Goal: Task Accomplishment & Management: Manage account settings

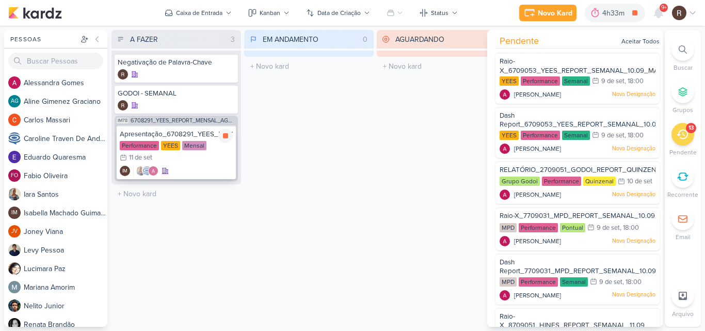
scroll to position [464, 0]
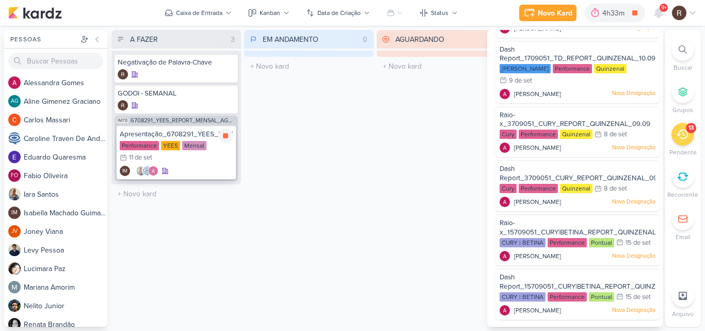
click at [201, 142] on div "Mensal" at bounding box center [194, 145] width 24 height 9
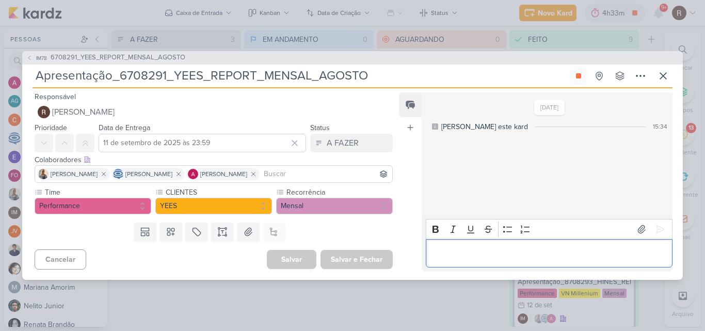
click at [460, 248] on p "Editor editing area: main" at bounding box center [549, 253] width 236 height 12
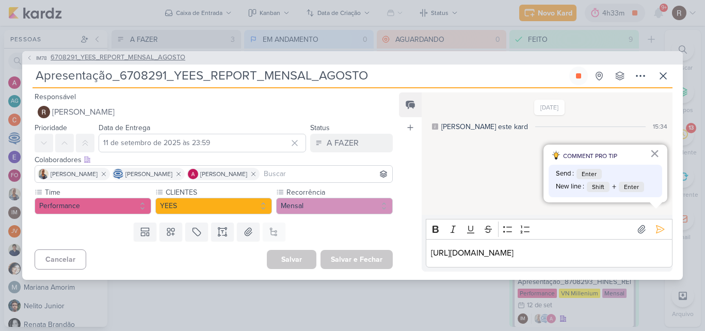
click at [156, 56] on span "6708291_YEES_REPORT_MENSAL_AGOSTO" at bounding box center [118, 58] width 135 height 10
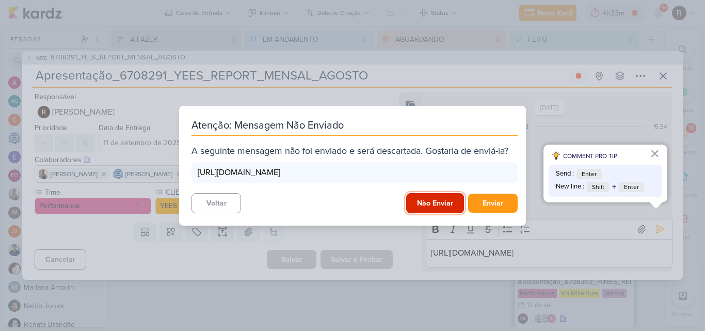
click at [441, 205] on button "Não Enviar" at bounding box center [435, 203] width 58 height 20
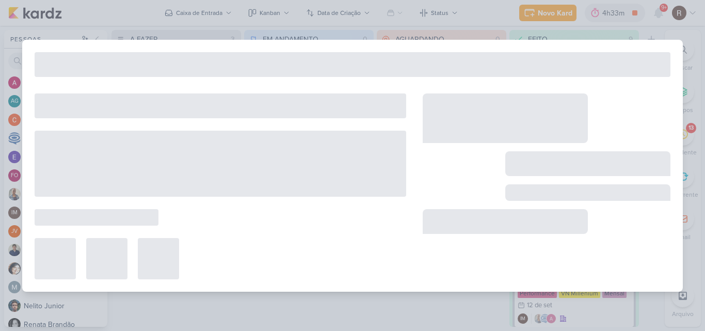
type input "6708291_YEES_REPORT_MENSAL_AGOSTO"
type input "12 de setembro de 2025 às 18:00"
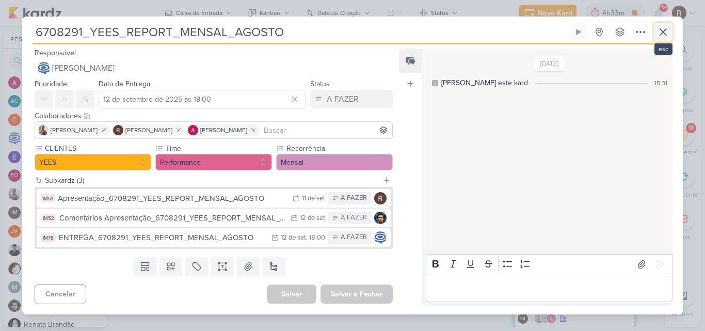
click at [662, 29] on icon at bounding box center [663, 32] width 12 height 12
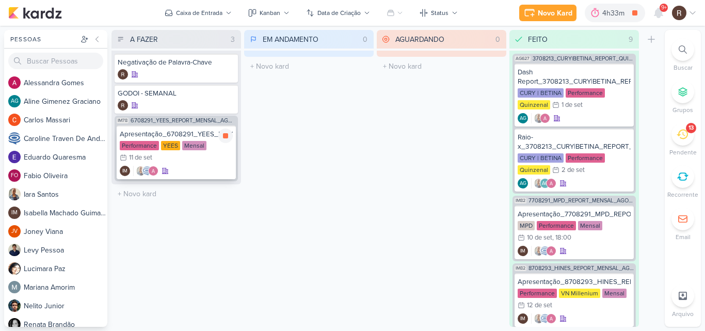
click at [175, 141] on div "YEES" at bounding box center [170, 145] width 19 height 9
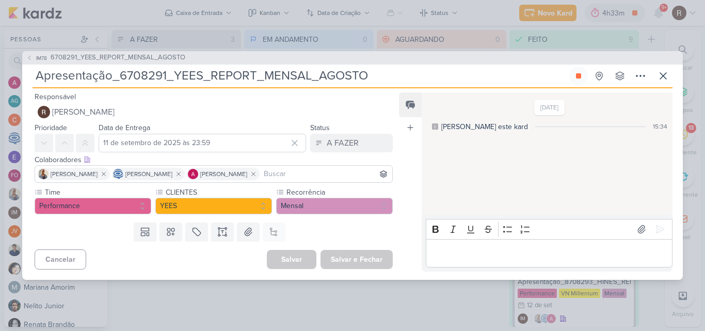
click at [457, 248] on p "Editor editing area: main" at bounding box center [549, 253] width 236 height 12
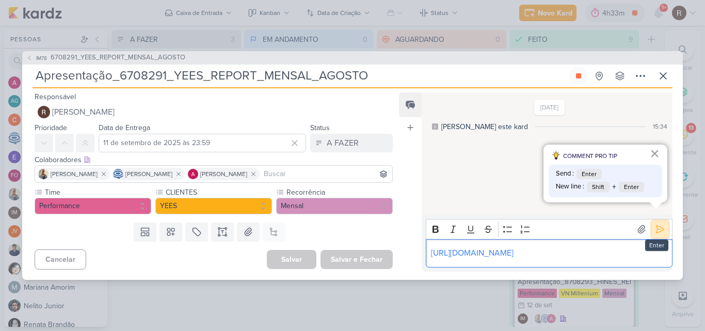
click at [656, 225] on icon at bounding box center [660, 229] width 8 height 8
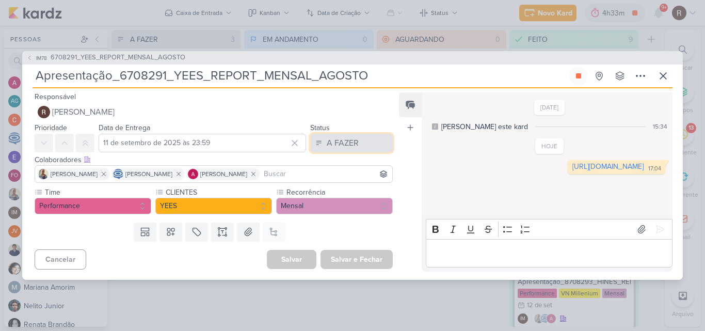
click at [353, 148] on div "A FAZER" at bounding box center [343, 143] width 32 height 12
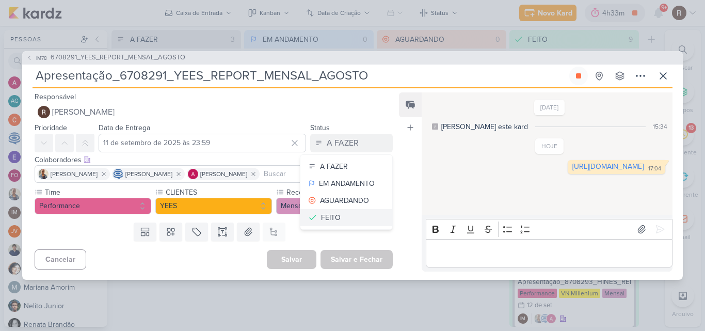
click at [359, 216] on button "FEITO" at bounding box center [346, 217] width 92 height 17
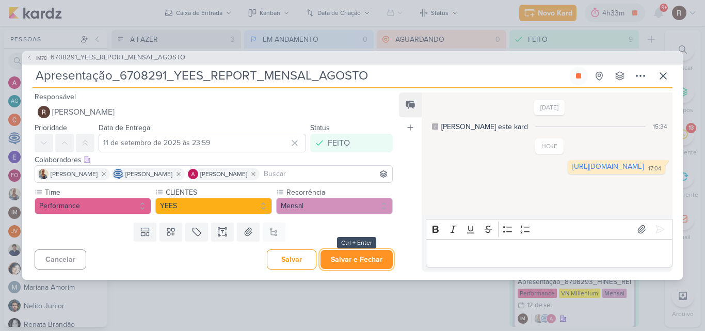
click at [373, 262] on button "Salvar e Fechar" at bounding box center [356, 259] width 72 height 19
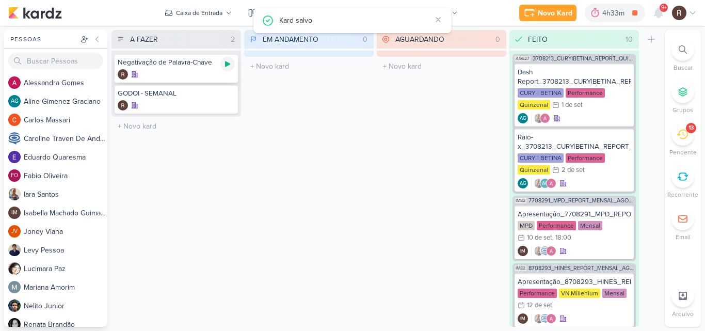
click at [225, 64] on icon at bounding box center [227, 64] width 8 height 8
click at [661, 10] on span "9+" at bounding box center [664, 8] width 6 height 8
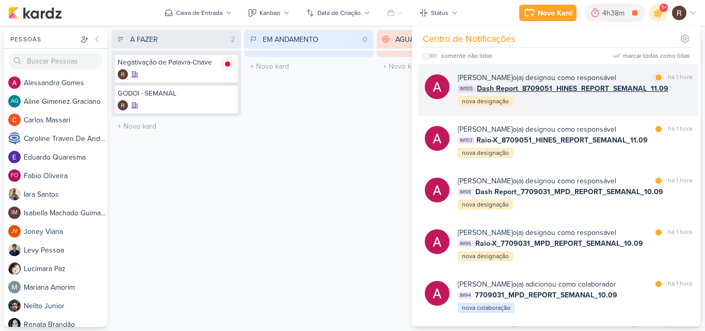
click at [567, 101] on div "[PERSON_NAME] o(a) designou como responsável marcar como [PERSON_NAME] 1 hora I…" at bounding box center [575, 89] width 234 height 35
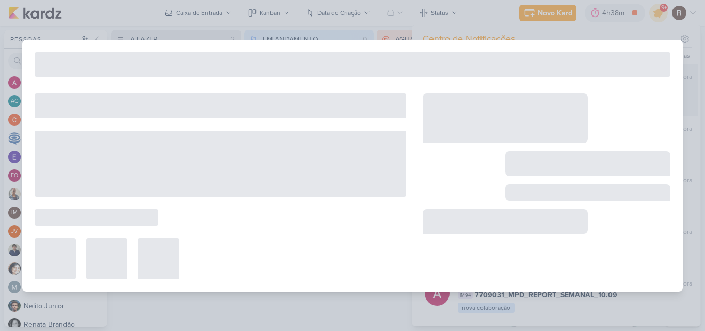
type input "Dash Report_8709051_HINES_REPORT_SEMANAL_11.09"
type input "10 de setembro de 2025 às 18:00"
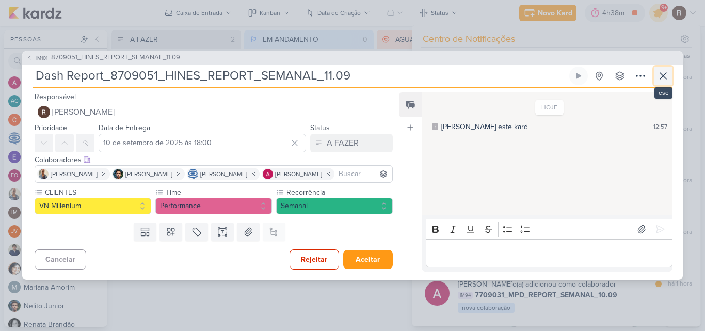
click at [665, 80] on icon at bounding box center [663, 76] width 12 height 12
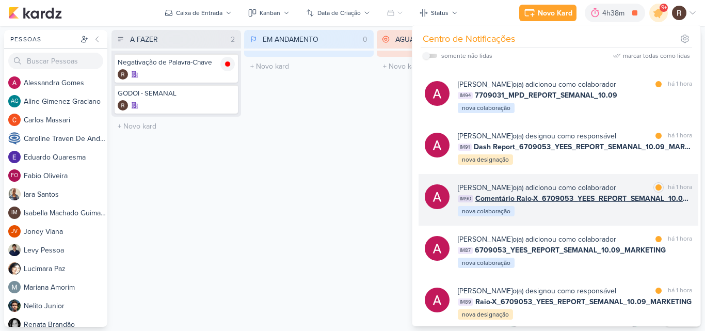
scroll to position [258, 0]
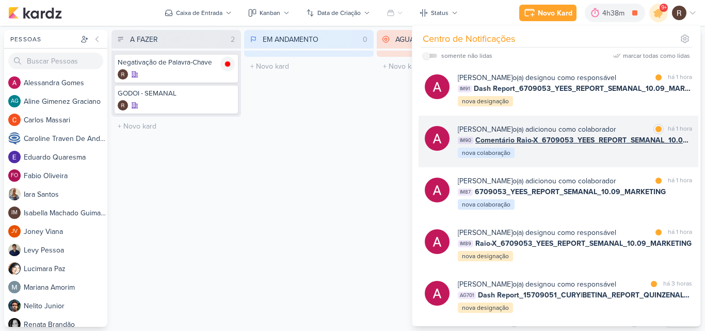
click at [577, 155] on div "[PERSON_NAME] o(a) adicionou como colaborador marcar como [PERSON_NAME] 1 hora …" at bounding box center [575, 141] width 234 height 35
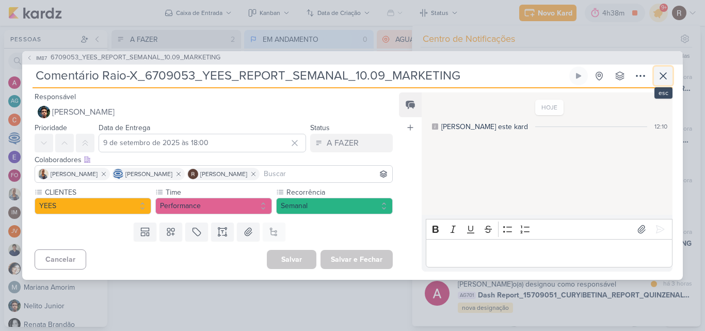
click at [658, 77] on icon at bounding box center [663, 76] width 12 height 12
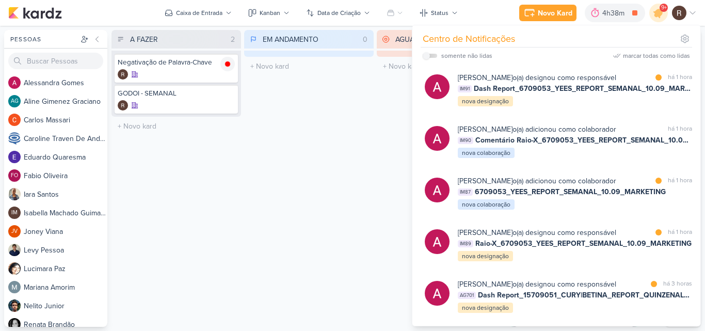
click at [285, 169] on div "EM ANDAMENTO 0 Mover Para Esquerda Mover Para Direita [GEOGRAPHIC_DATA] O títul…" at bounding box center [308, 178] width 129 height 297
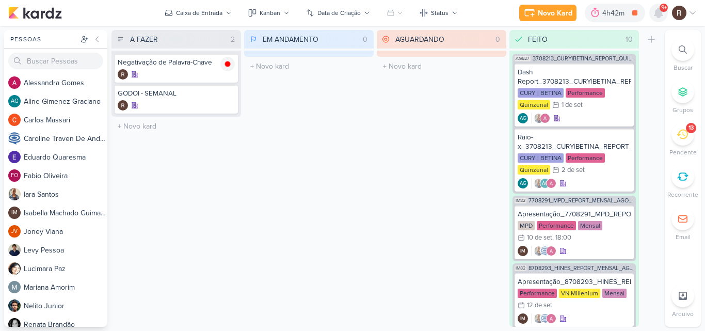
click at [658, 13] on icon at bounding box center [658, 12] width 8 height 9
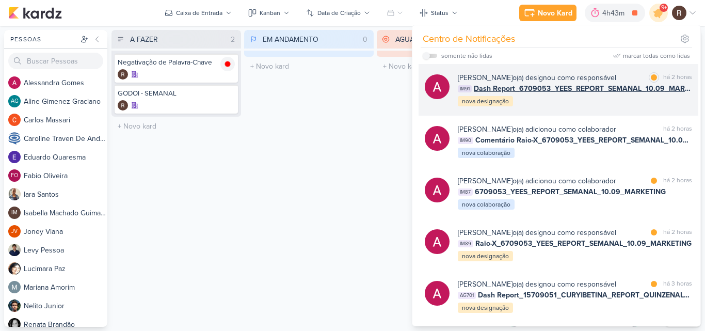
click at [578, 103] on div "[PERSON_NAME] o(a) designou como responsável marcar como [PERSON_NAME] 2 horas …" at bounding box center [575, 89] width 234 height 35
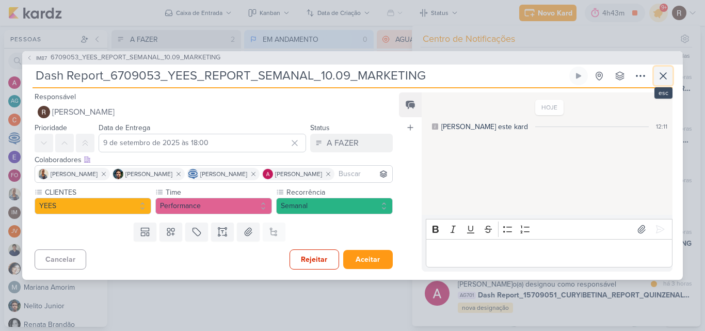
click at [662, 73] on icon at bounding box center [663, 76] width 12 height 12
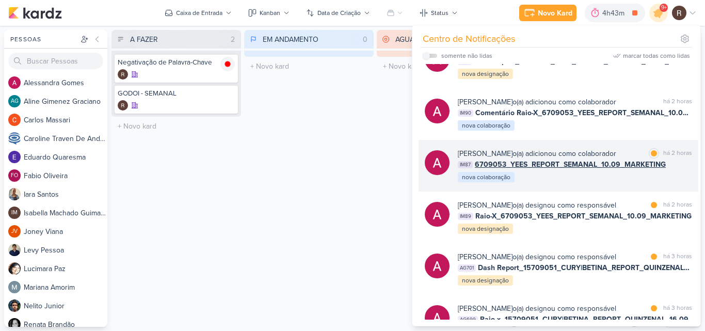
scroll to position [310, 0]
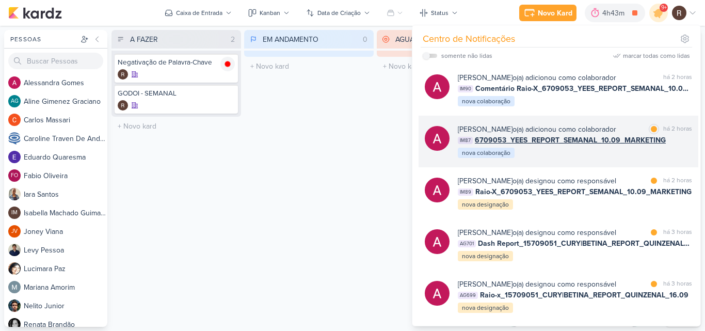
click at [543, 154] on div "[PERSON_NAME] o(a) adicionou como colaborador marcar como [PERSON_NAME] 2 horas…" at bounding box center [575, 141] width 234 height 35
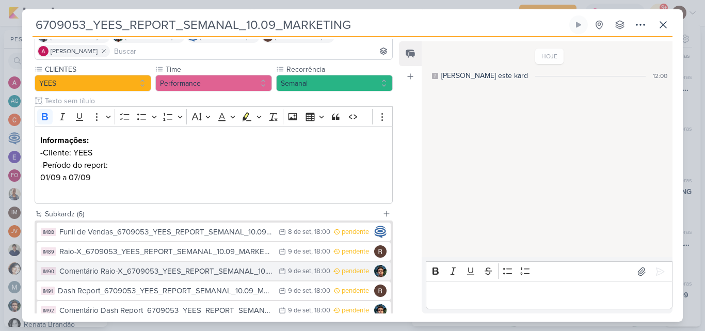
scroll to position [103, 0]
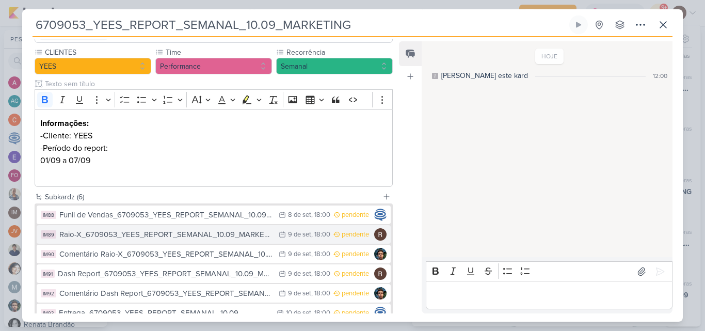
click at [247, 234] on div "Raio-X_6709053_YEES_REPORT_SEMANAL_10.09_MARKETING" at bounding box center [166, 235] width 214 height 12
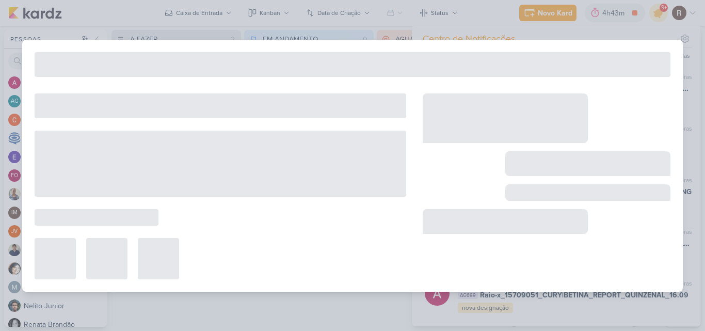
type input "Raio-X_6709053_YEES_REPORT_SEMANAL_10.09_MARKETING"
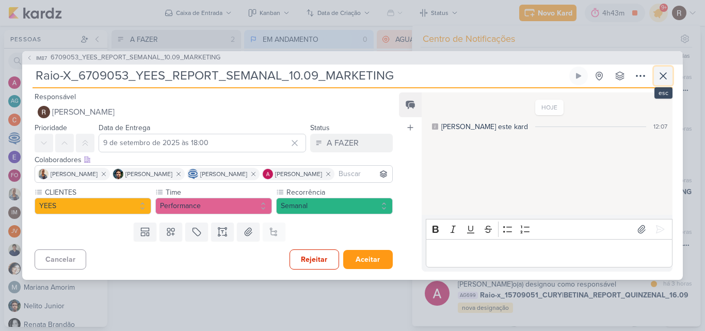
click at [660, 75] on icon at bounding box center [663, 76] width 12 height 12
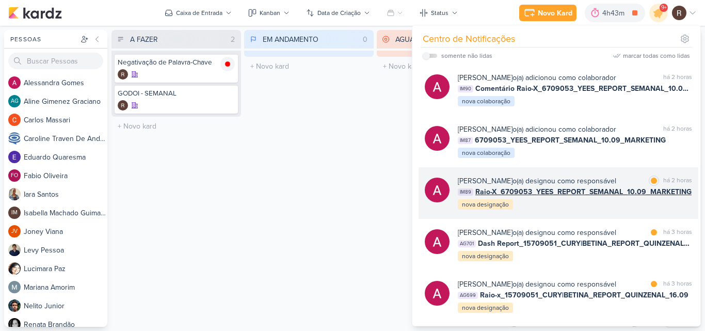
scroll to position [361, 0]
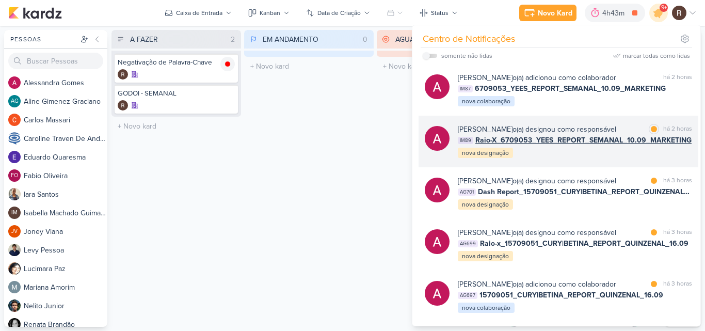
click at [563, 152] on div "[PERSON_NAME] o(a) designou como responsável marcar como [PERSON_NAME] 2 horas …" at bounding box center [575, 141] width 234 height 35
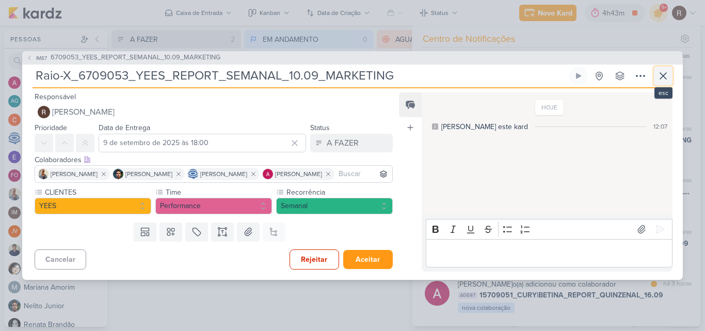
click at [662, 76] on icon at bounding box center [663, 76] width 6 height 6
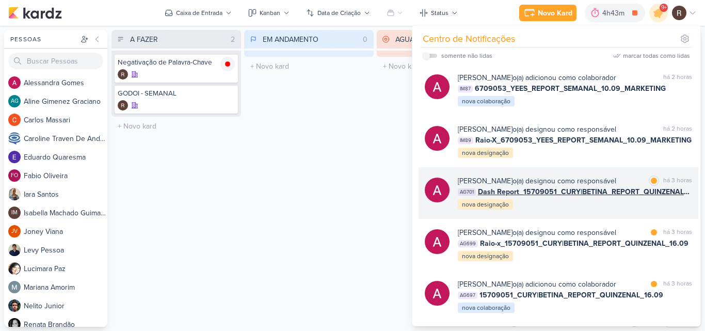
scroll to position [413, 0]
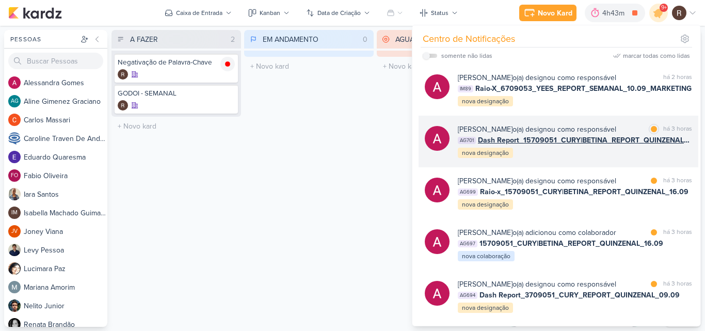
click at [569, 161] on div "[PERSON_NAME] o(a) designou como responsável marcar como [PERSON_NAME] 3 horas …" at bounding box center [558, 142] width 280 height 52
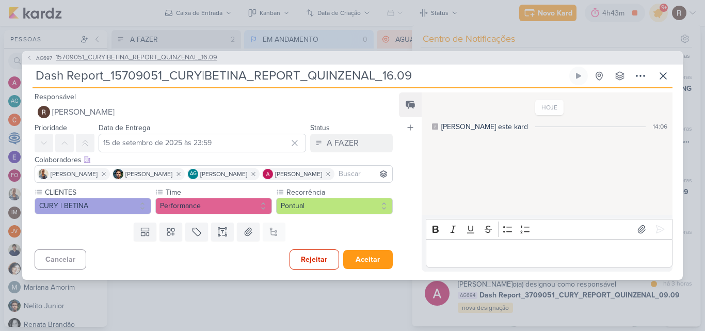
click at [160, 57] on span "15709051_CURY|BETINA_REPORT_QUINZENAL_16.09" at bounding box center [136, 58] width 161 height 10
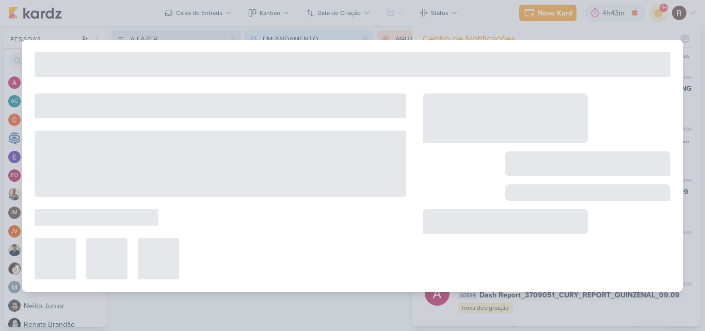
type input "15709051_CURY|BETINA_REPORT_QUINZENAL_16.09"
type input "16 de setembro de 2025 às 11:00"
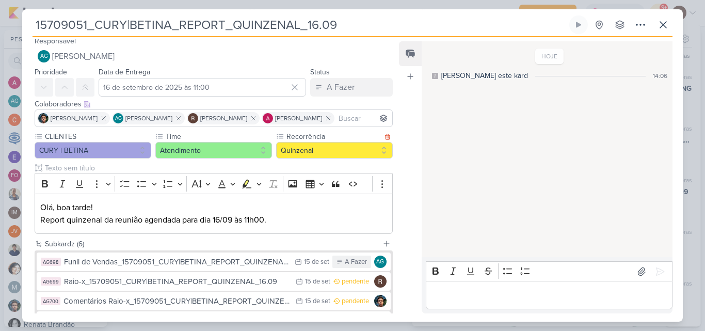
scroll to position [0, 0]
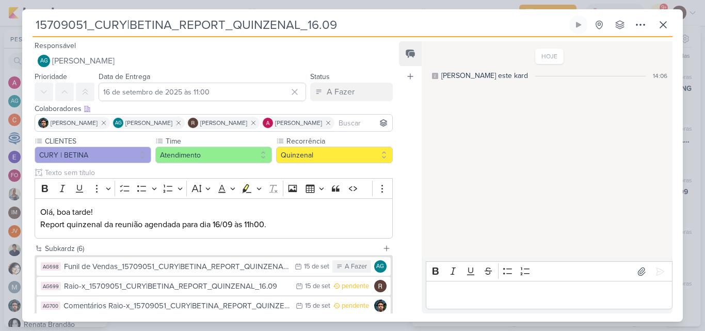
click at [426, 143] on div "HOJE [PERSON_NAME] este kard 14:06" at bounding box center [546, 149] width 250 height 215
click at [666, 23] on icon at bounding box center [663, 25] width 12 height 12
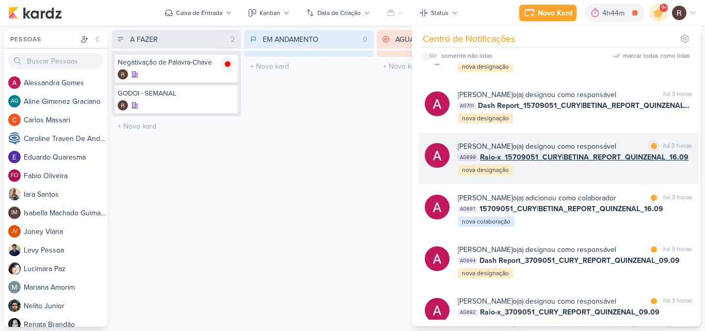
scroll to position [464, 0]
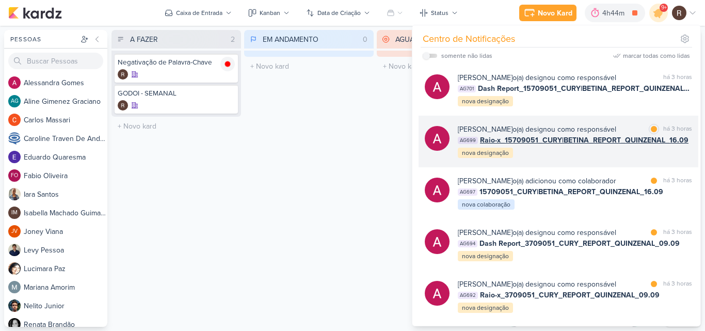
click at [531, 154] on div "[PERSON_NAME] o(a) designou como responsável marcar como [PERSON_NAME] 3 horas …" at bounding box center [575, 141] width 234 height 35
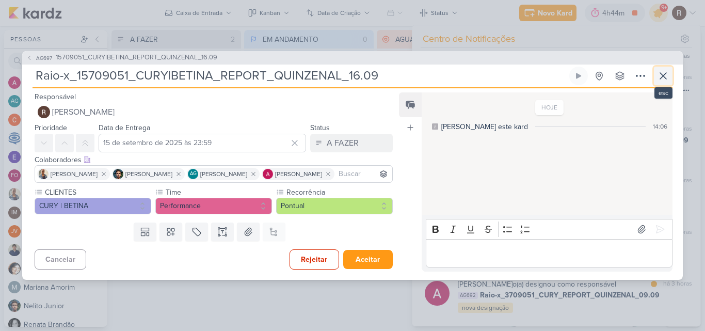
click at [666, 70] on icon at bounding box center [663, 76] width 12 height 12
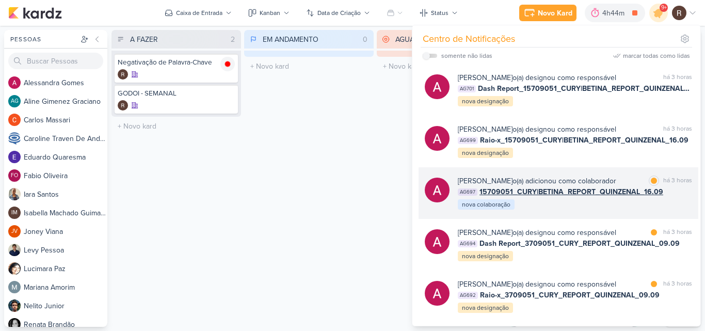
scroll to position [516, 0]
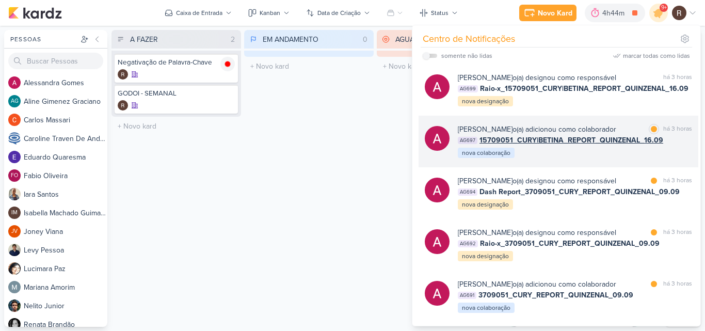
click at [538, 163] on div "[PERSON_NAME] o(a) adicionou como colaborador marcar como [PERSON_NAME] 3 horas…" at bounding box center [558, 142] width 280 height 52
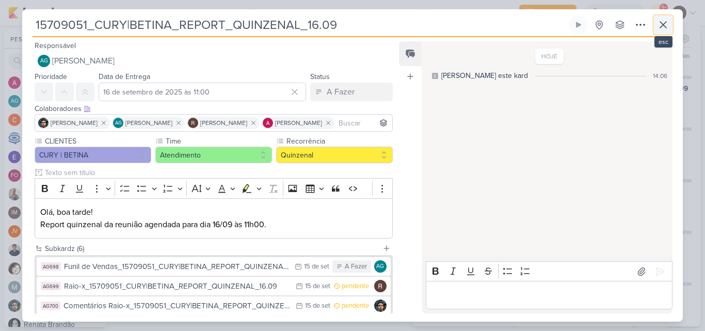
click at [660, 28] on icon at bounding box center [663, 25] width 6 height 6
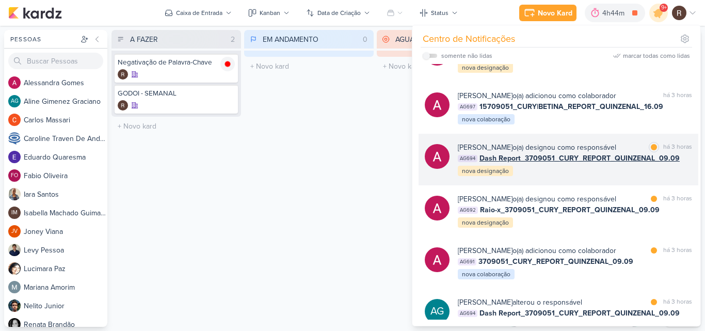
scroll to position [567, 0]
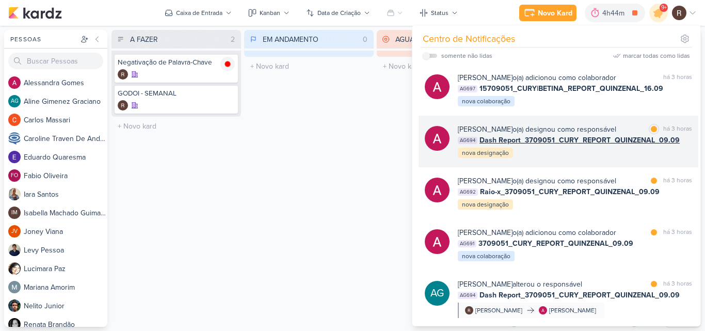
click at [549, 161] on div "[PERSON_NAME] o(a) designou como responsável marcar como [PERSON_NAME] 3 horas …" at bounding box center [558, 142] width 280 height 52
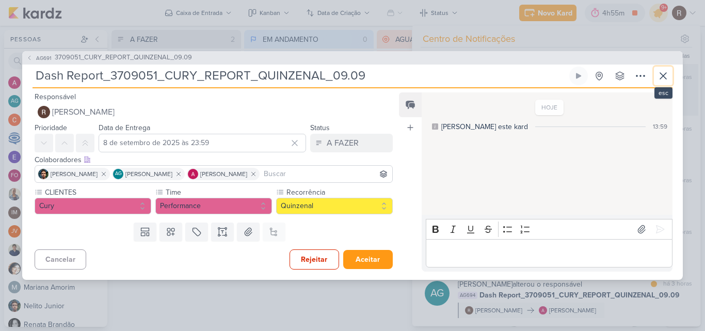
click at [661, 74] on icon at bounding box center [663, 76] width 12 height 12
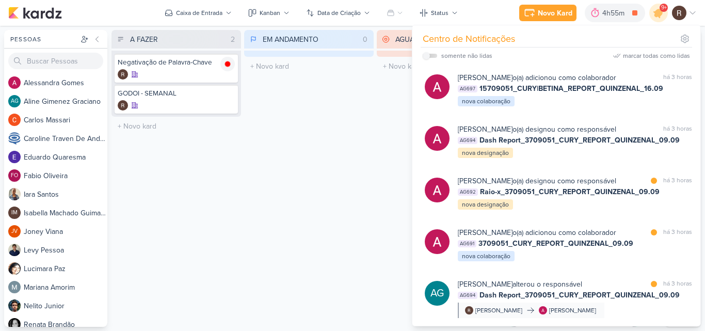
click at [377, 99] on div "AGUARDANDO 0 Mover Para Esquerda Mover Para Direita [GEOGRAPHIC_DATA] O título …" at bounding box center [441, 178] width 129 height 297
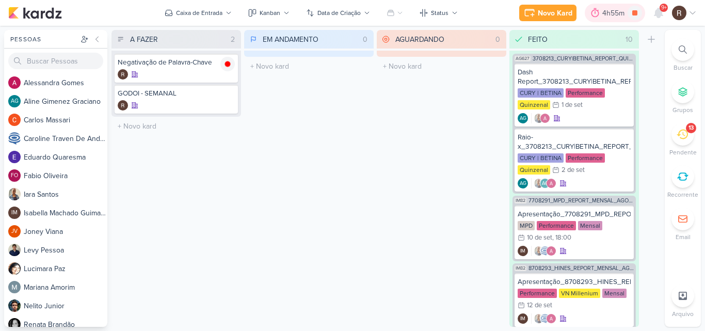
click at [603, 18] on div "4h55m" at bounding box center [614, 13] width 25 height 11
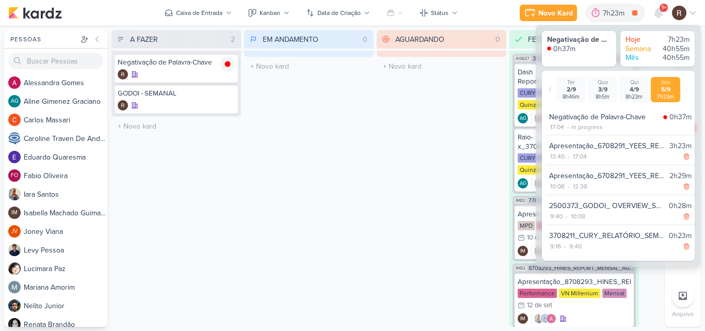
click at [385, 154] on div "AGUARDANDO 0 Mover Para Esquerda Mover Para Direita [GEOGRAPHIC_DATA] O título …" at bounding box center [441, 178] width 129 height 297
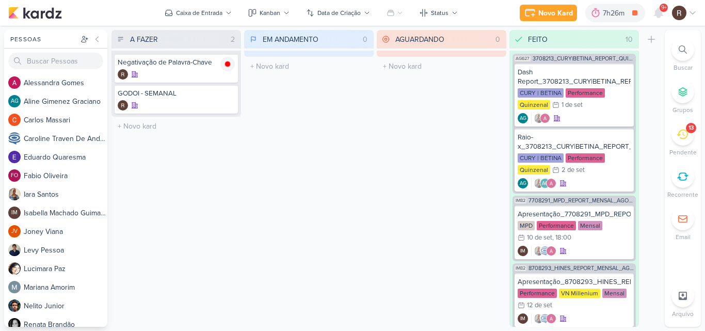
click at [397, 167] on div "AGUARDANDO 0 Mover Para Esquerda Mover Para Direita [GEOGRAPHIC_DATA] O título …" at bounding box center [441, 178] width 129 height 297
click at [601, 14] on div at bounding box center [595, 13] width 14 height 17
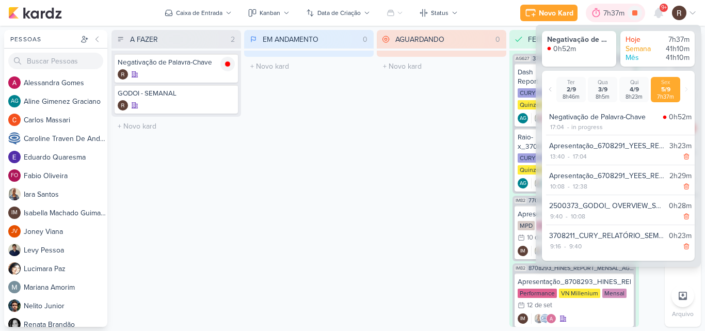
click at [601, 14] on div at bounding box center [596, 13] width 14 height 17
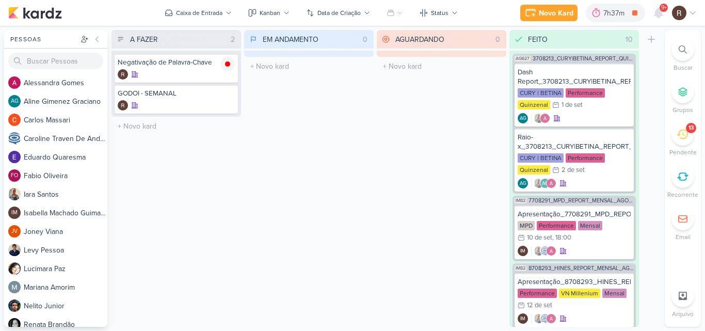
click at [661, 12] on span "9+" at bounding box center [664, 8] width 6 height 8
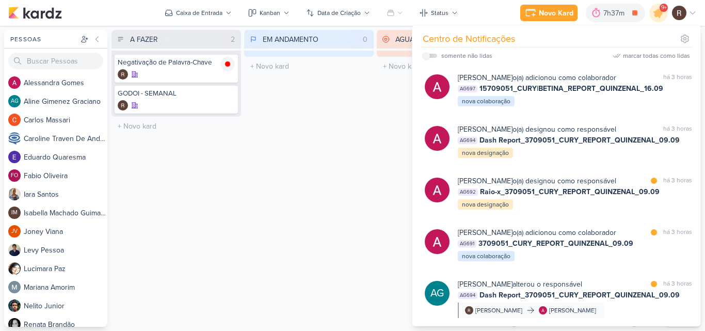
click at [355, 122] on div "EM ANDAMENTO 0 Mover Para Esquerda Mover Para Direita [GEOGRAPHIC_DATA] O títul…" at bounding box center [308, 178] width 129 height 297
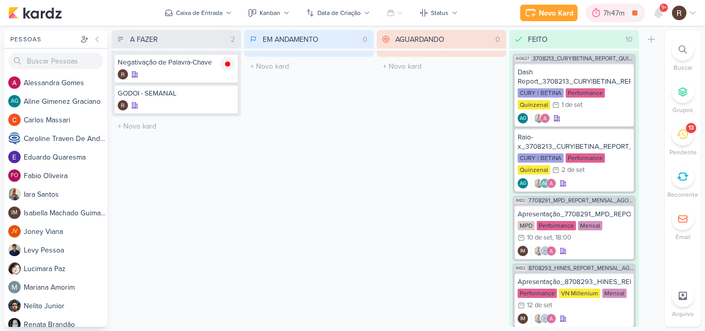
click at [596, 15] on icon at bounding box center [596, 13] width 10 height 10
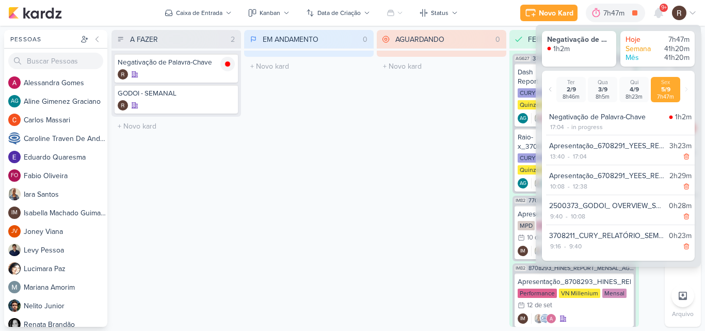
click at [402, 166] on div "AGUARDANDO 0 Mover Para Esquerda Mover Para Direita [GEOGRAPHIC_DATA] O título …" at bounding box center [441, 178] width 129 height 297
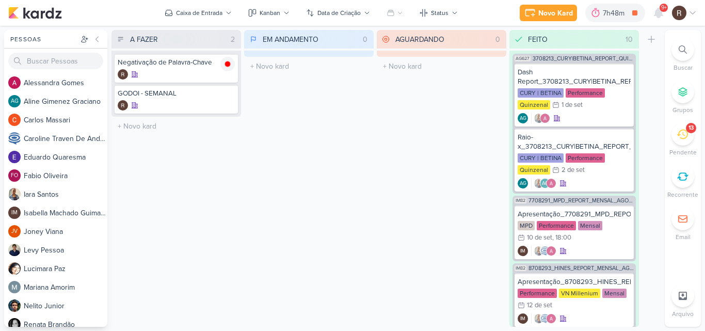
click at [679, 138] on icon at bounding box center [681, 133] width 11 height 11
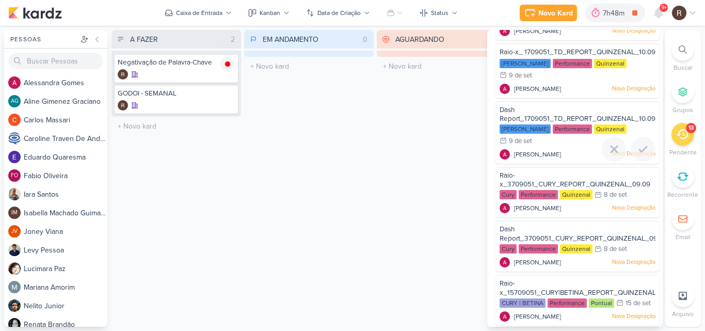
scroll to position [413, 0]
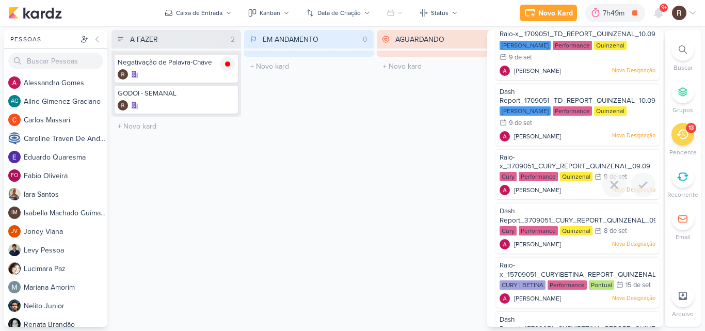
click at [534, 181] on div "Performance" at bounding box center [537, 176] width 39 height 9
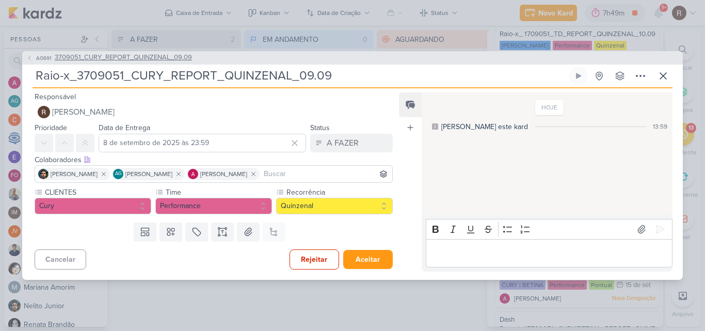
click at [172, 57] on span "3709051_CURY_REPORT_QUINZENAL_09.09" at bounding box center [123, 58] width 137 height 10
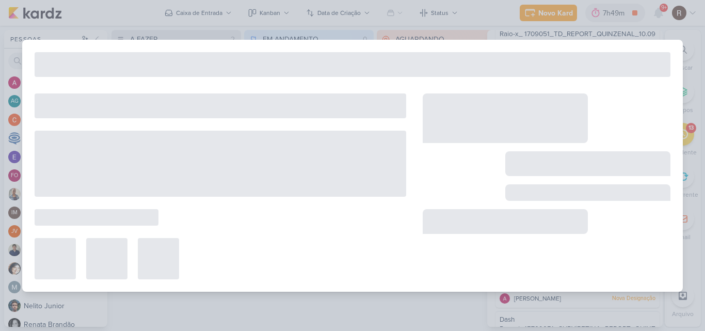
type input "3709051_CURY_REPORT_QUINZENAL_09.09"
type input "9 de setembro de 2025 às 14:00"
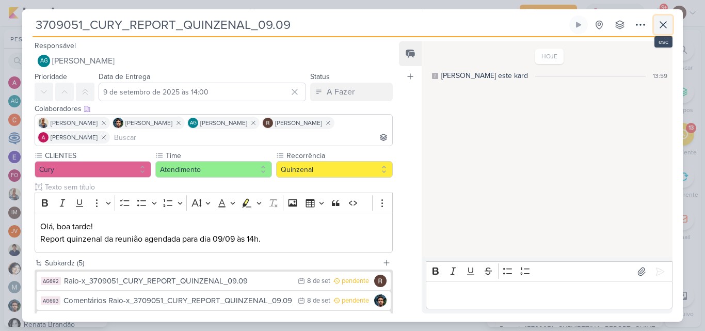
click at [666, 28] on icon at bounding box center [663, 25] width 12 height 12
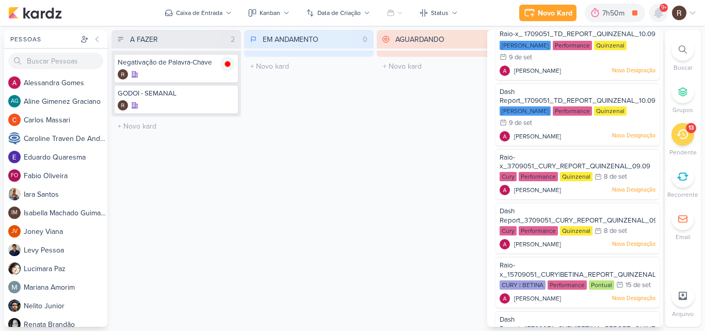
click at [659, 16] on icon at bounding box center [658, 12] width 8 height 9
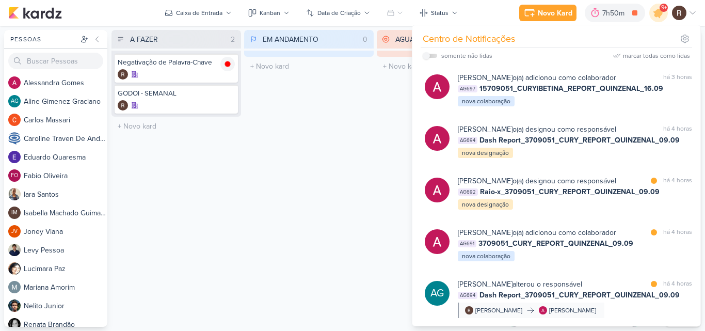
click at [364, 127] on div "EM ANDAMENTO 0 Mover Para Esquerda Mover Para Direita [GEOGRAPHIC_DATA] O títul…" at bounding box center [308, 178] width 129 height 297
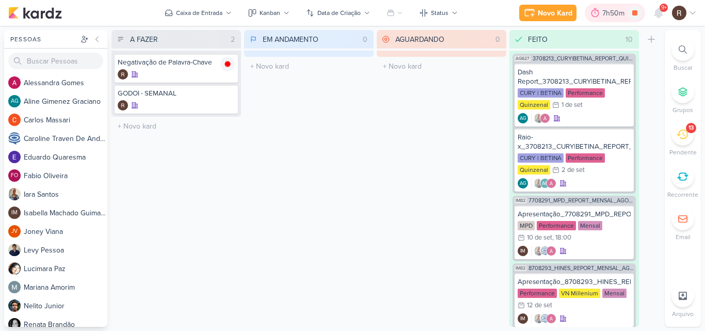
click at [610, 9] on div "7h50m" at bounding box center [614, 13] width 25 height 11
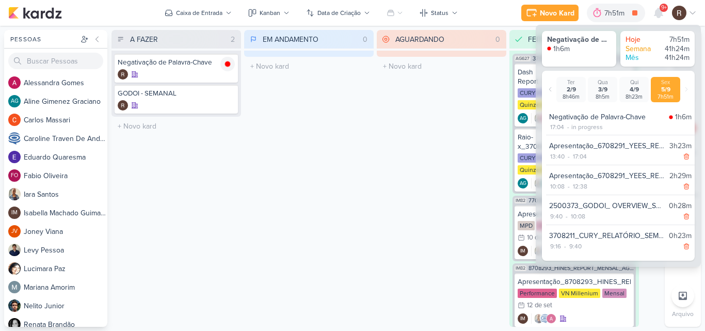
click at [428, 133] on div "AGUARDANDO 0 Mover Para Esquerda Mover Para Direita [GEOGRAPHIC_DATA] O título …" at bounding box center [441, 178] width 129 height 297
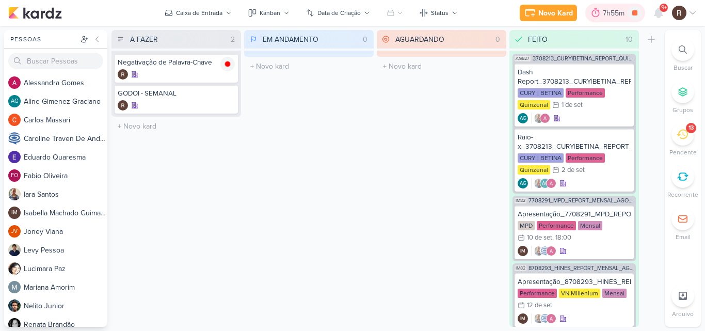
click at [601, 11] on div at bounding box center [595, 13] width 14 height 17
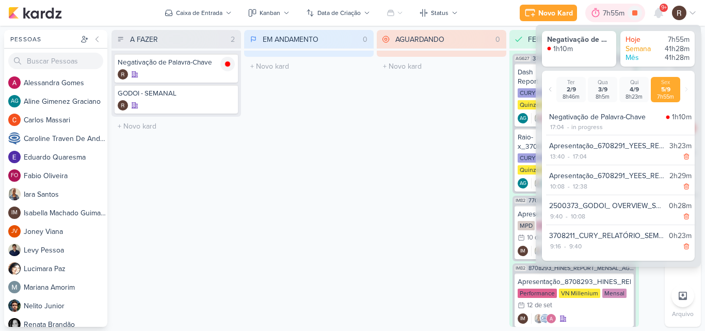
click at [601, 11] on div at bounding box center [595, 13] width 14 height 17
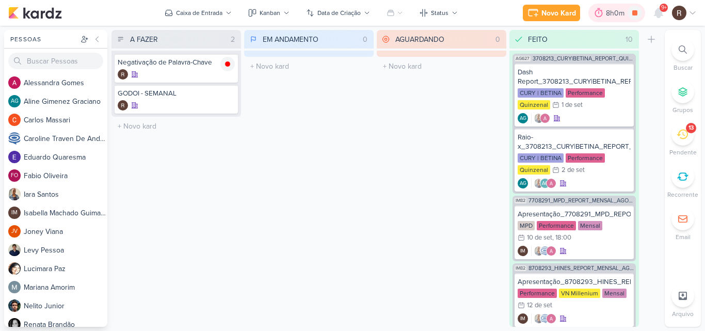
click at [605, 12] on div at bounding box center [598, 13] width 14 height 17
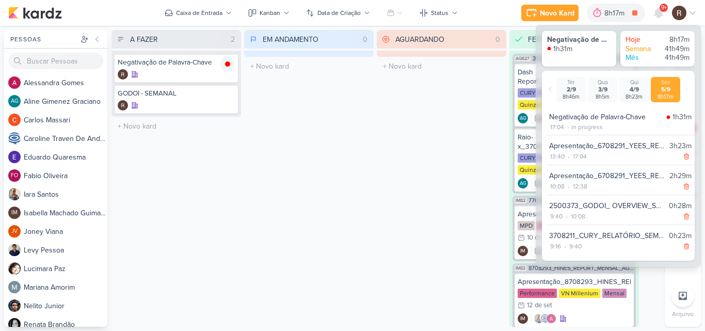
click at [414, 122] on div "AGUARDANDO 0 Mover Para Esquerda Mover Para Direita [GEOGRAPHIC_DATA] O título …" at bounding box center [441, 178] width 129 height 297
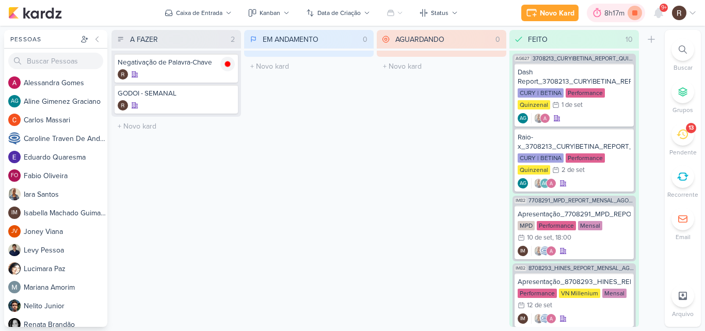
click at [638, 13] on icon at bounding box center [634, 13] width 14 height 14
